Goal: Find specific page/section: Find specific page/section

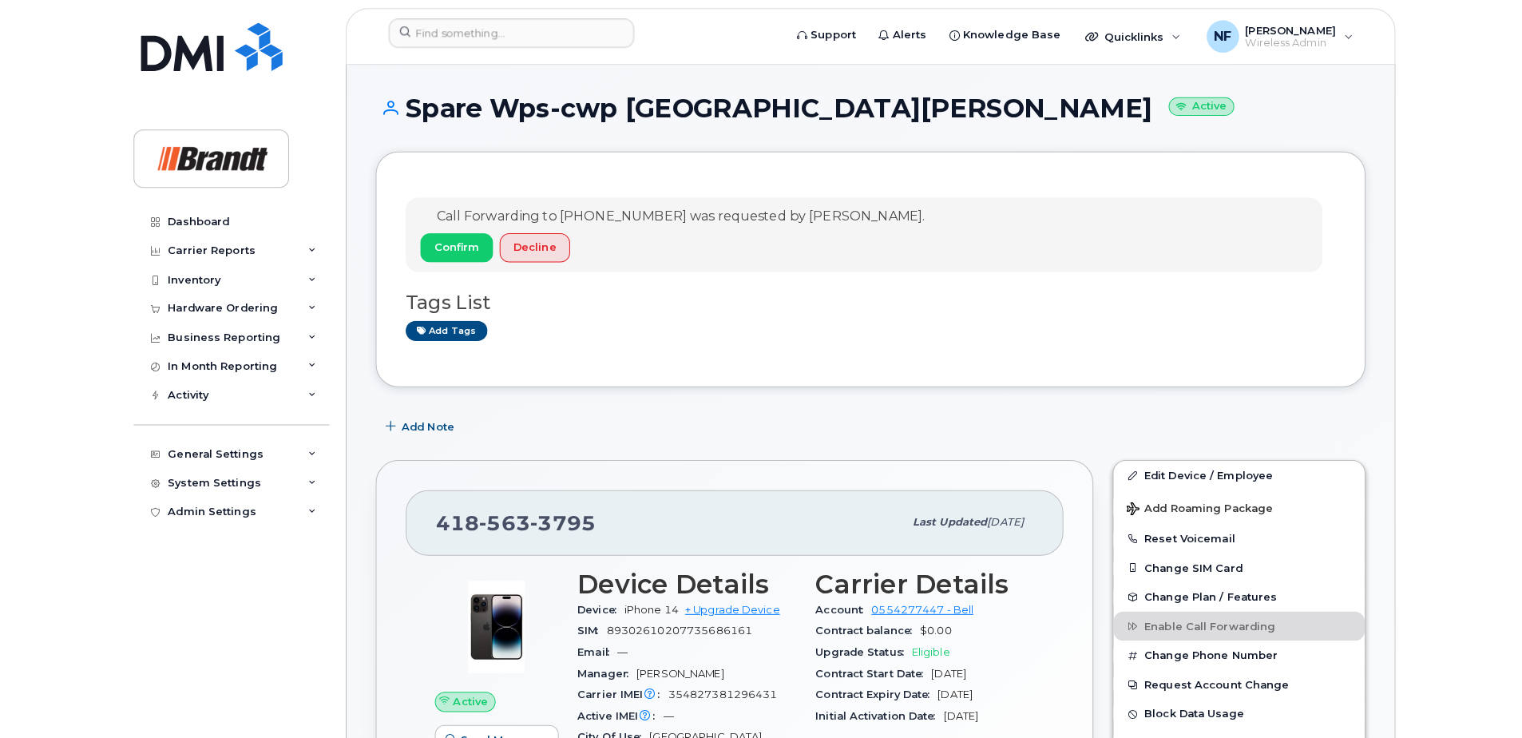
scroll to position [1198, 0]
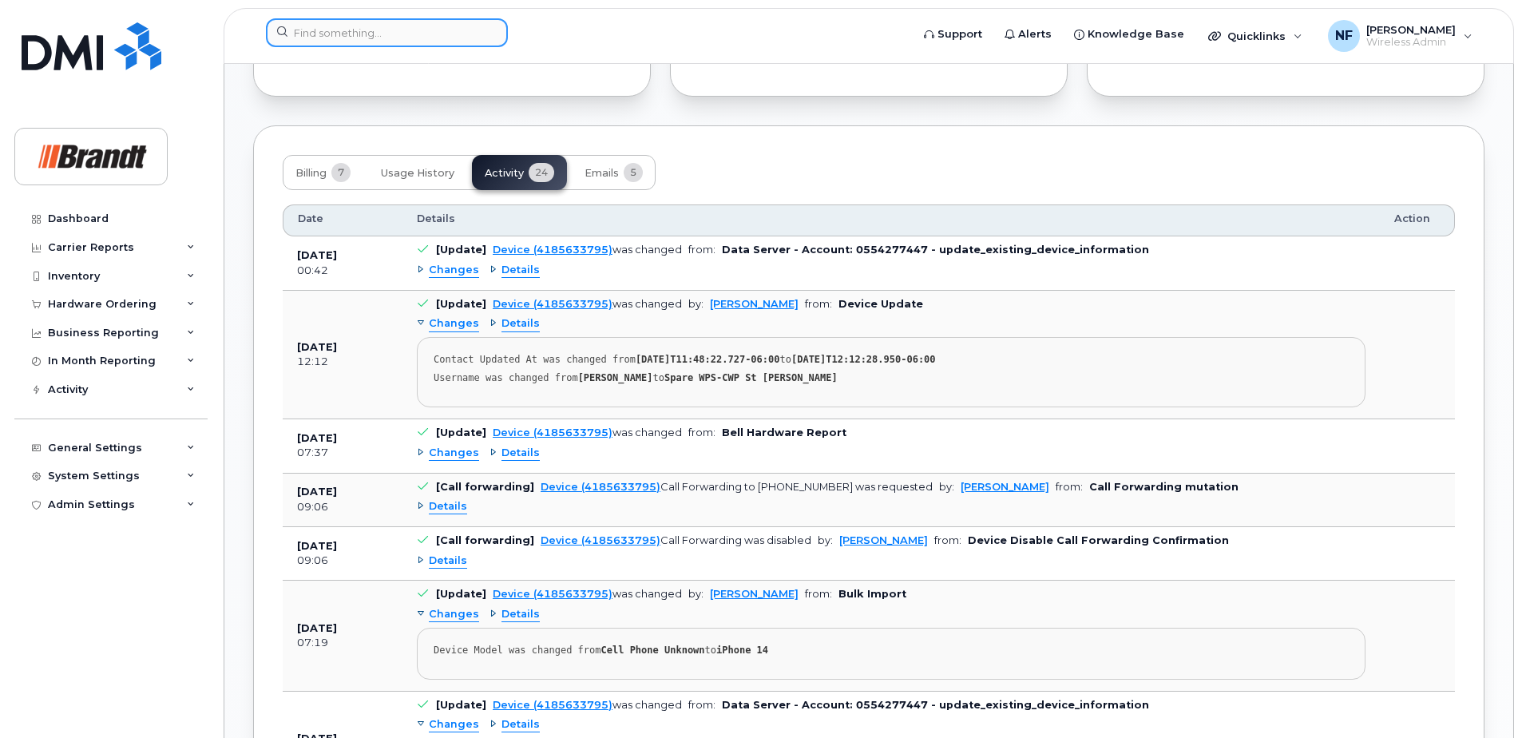
click at [337, 29] on input at bounding box center [387, 32] width 242 height 29
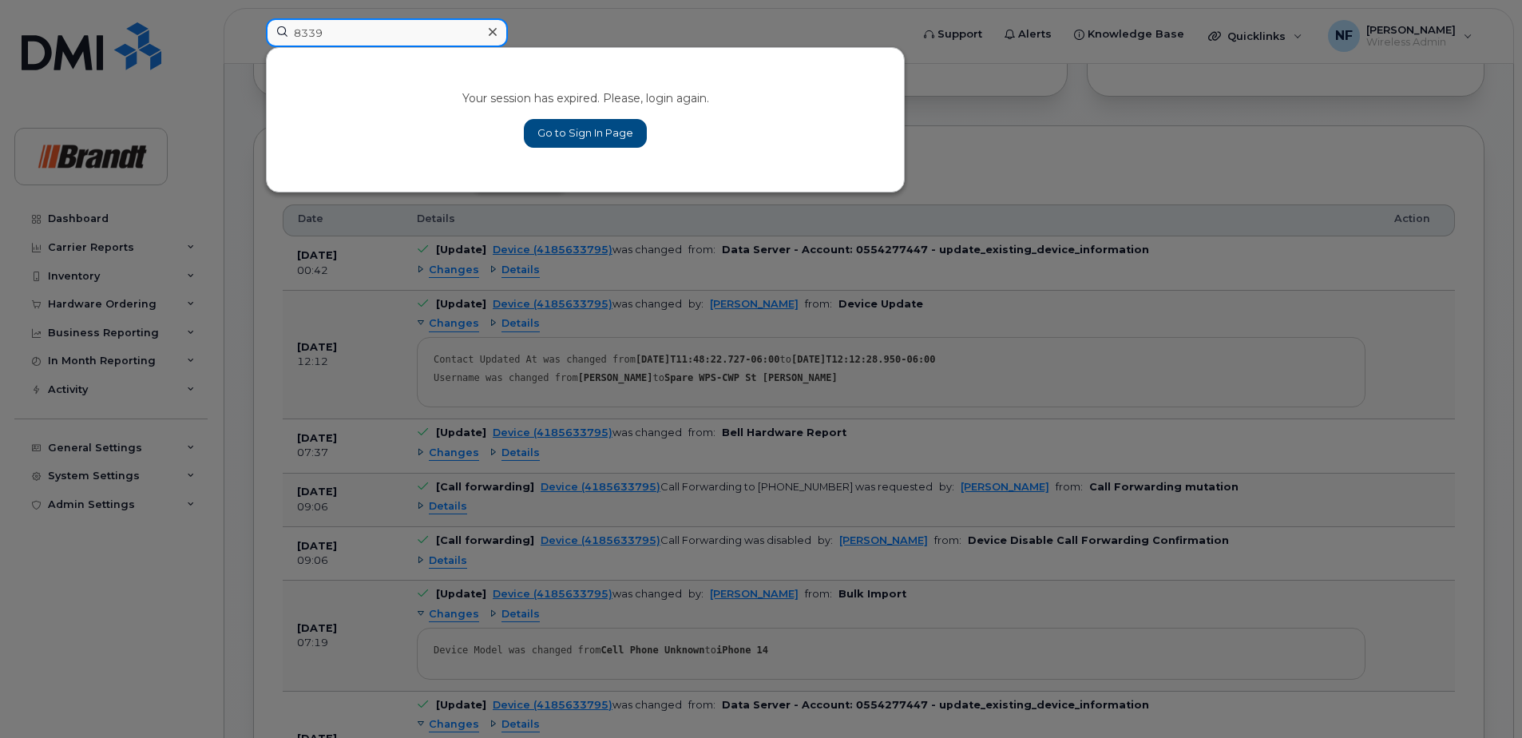
type input "8339"
click at [595, 123] on link "Go to Sign In Page" at bounding box center [585, 133] width 123 height 29
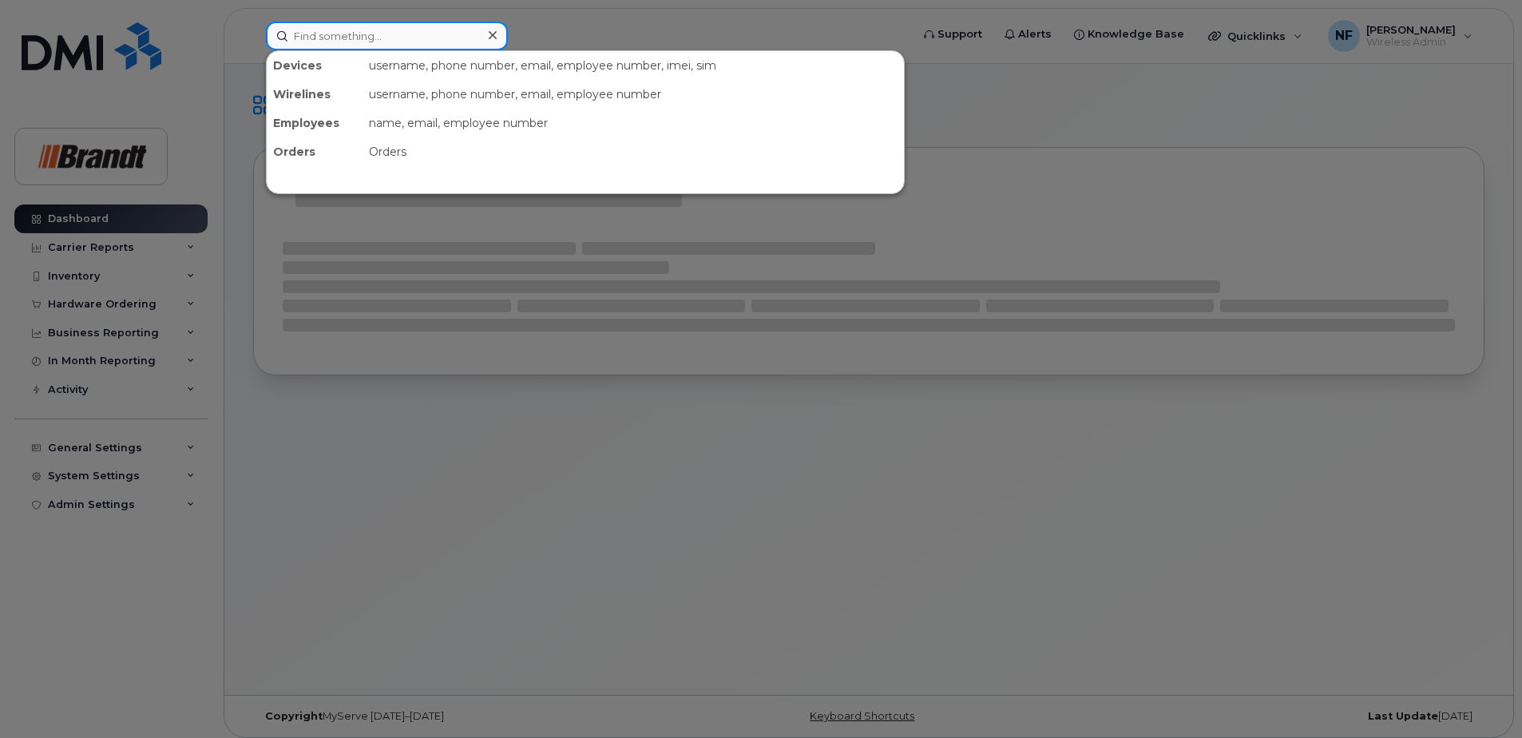
click at [363, 38] on input at bounding box center [387, 36] width 242 height 29
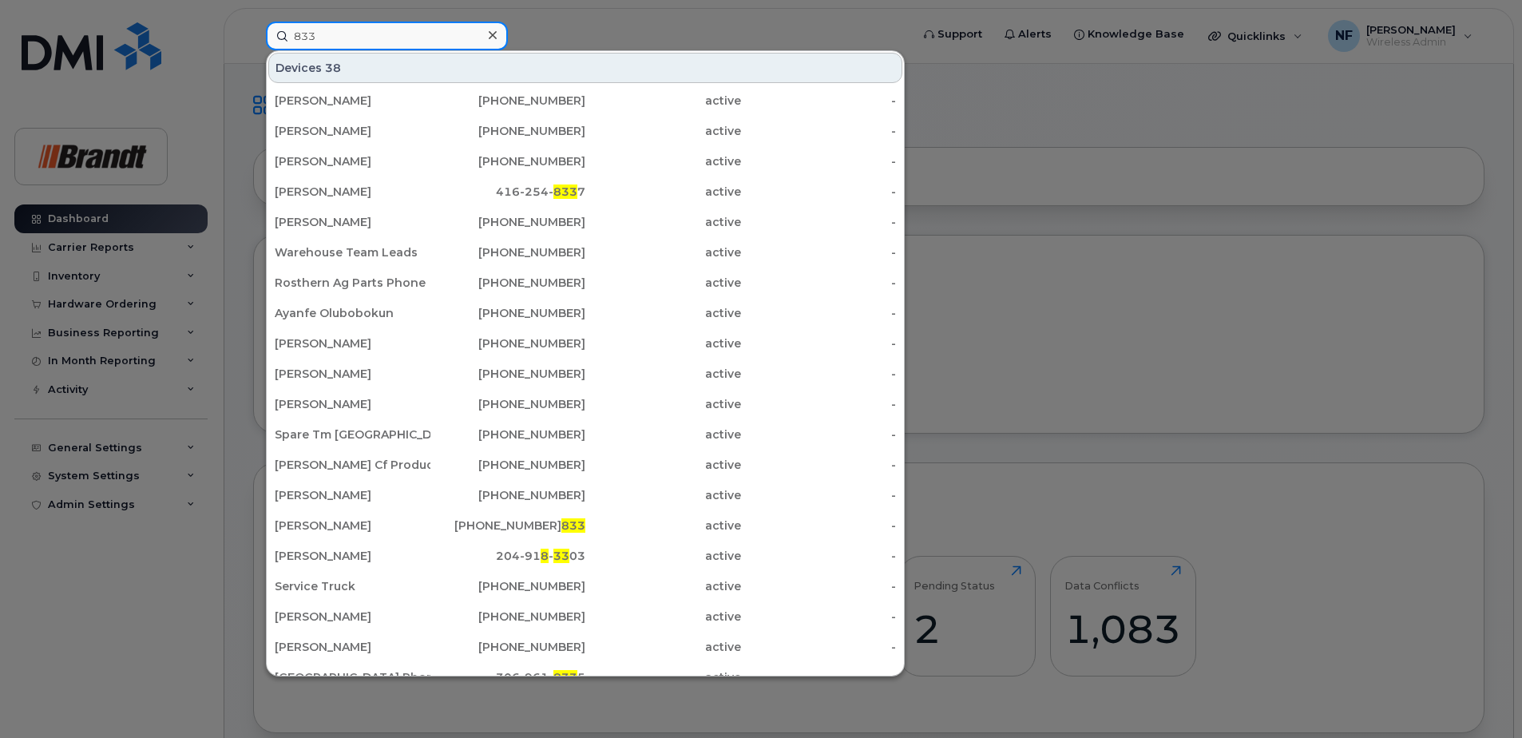
click at [357, 42] on input "833" at bounding box center [387, 36] width 242 height 29
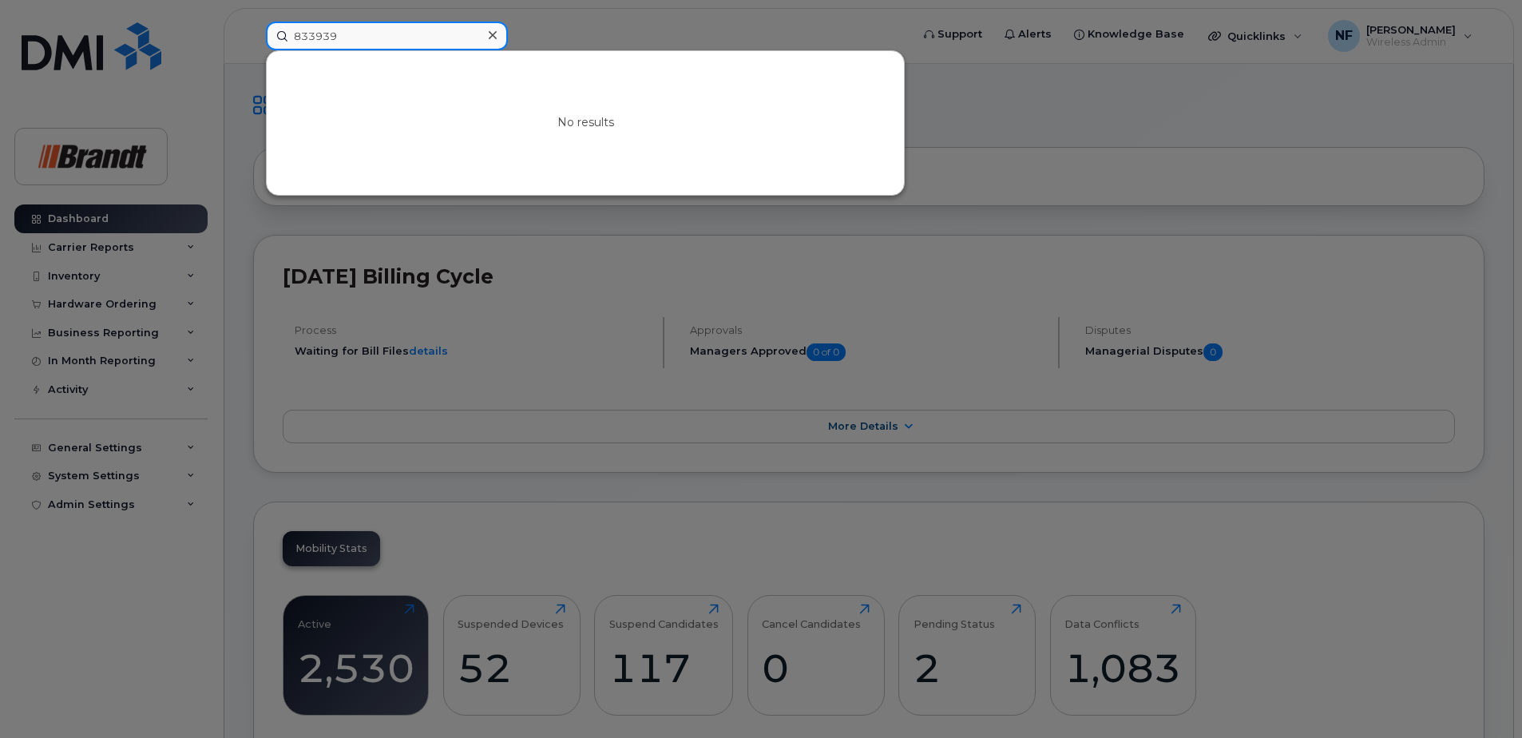
type input "833939"
